Goal: Check status: Check status

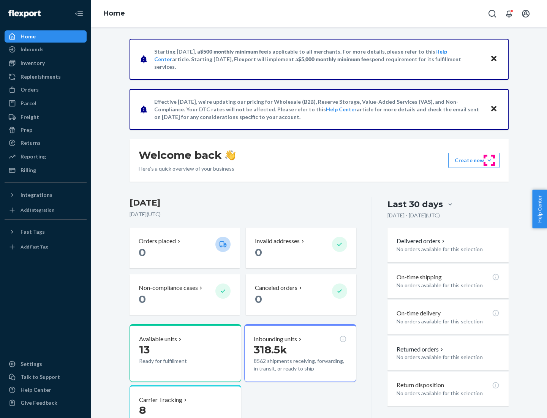
click at [489, 160] on button "Create new Create new inbound Create new order Create new product" at bounding box center [473, 160] width 51 height 15
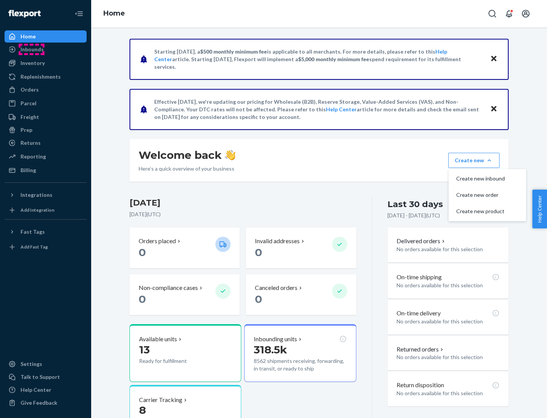
click at [32, 49] on div "Inbounds" at bounding box center [32, 50] width 23 height 8
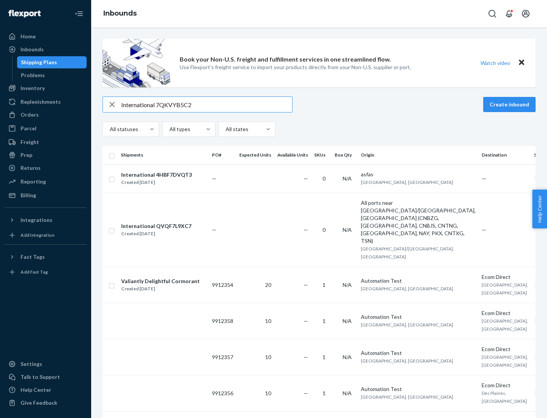
type input "International 7QKVYB5C29"
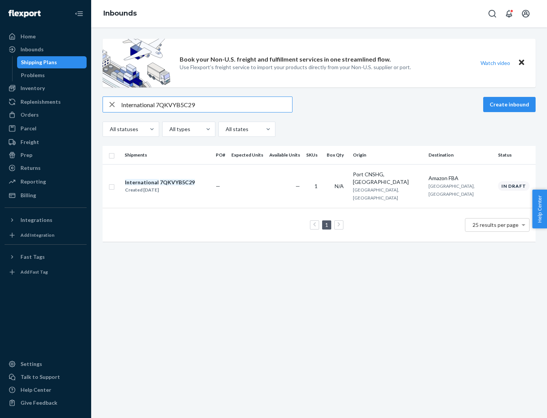
click at [173, 186] on div "Created [DATE]" at bounding box center [160, 190] width 70 height 8
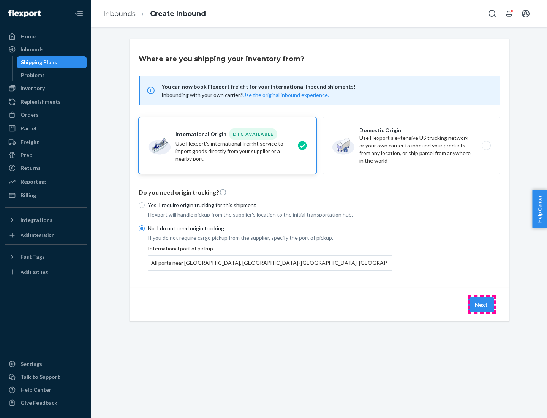
click at [482, 304] on button "Next" at bounding box center [481, 304] width 26 height 15
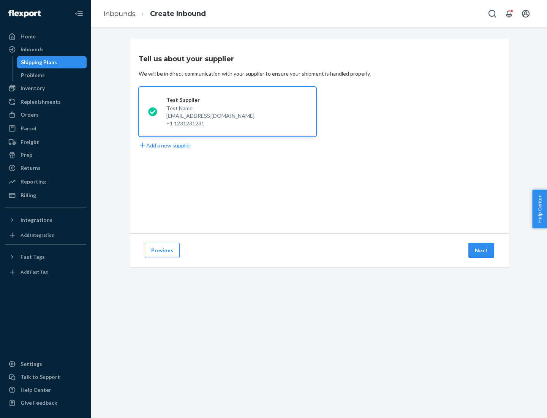
click at [482, 250] on button "Next" at bounding box center [481, 250] width 26 height 15
